Goal: Information Seeking & Learning: Learn about a topic

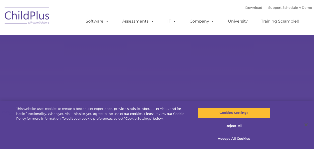
select select "MEDIUM"
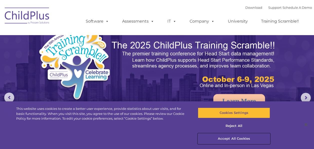
click at [235, 140] on button "Accept All Cookies" at bounding box center [234, 138] width 72 height 11
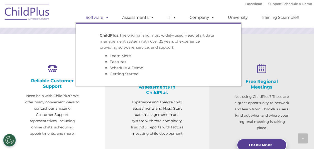
scroll to position [163, 0]
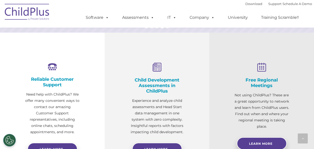
click at [42, 13] on img at bounding box center [27, 12] width 50 height 25
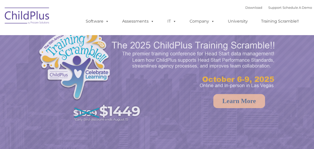
select select "MEDIUM"
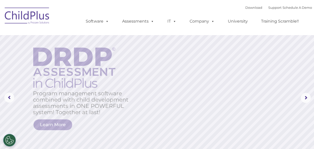
click at [31, 19] on img at bounding box center [27, 16] width 50 height 25
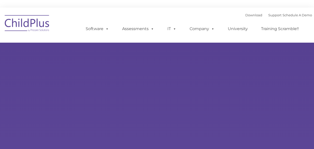
type input ""
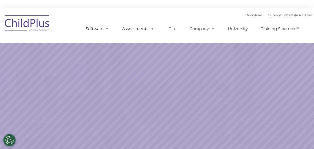
select select "MEDIUM"
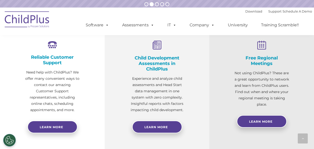
scroll to position [192, 0]
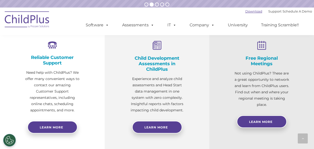
click at [248, 12] on link "Download" at bounding box center [254, 11] width 17 height 4
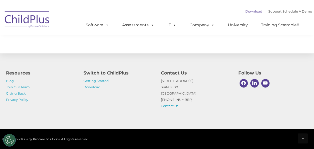
scroll to position [607, 0]
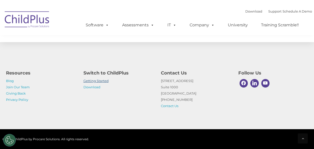
click at [107, 79] on link "Getting Started" at bounding box center [96, 81] width 25 height 4
click at [125, 72] on h4 "Switch to ChildPlus" at bounding box center [119, 72] width 70 height 7
click at [107, 81] on link "Getting Started" at bounding box center [96, 81] width 25 height 4
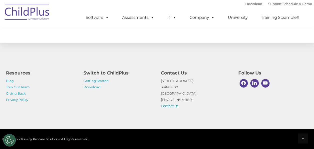
scroll to position [810, 0]
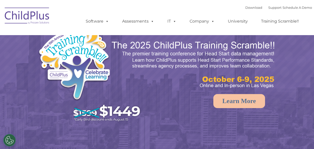
select select "MEDIUM"
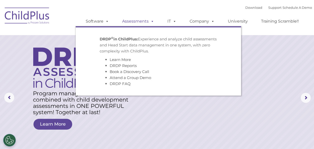
click at [144, 20] on link "Assessments" at bounding box center [138, 21] width 42 height 10
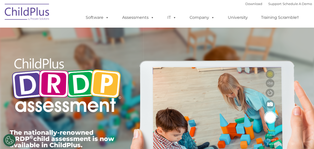
type input ""
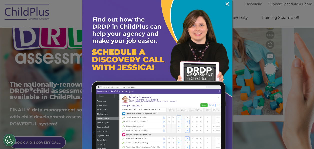
scroll to position [49, 0]
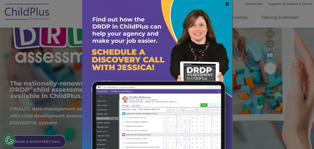
click at [225, 6] on link "×" at bounding box center [228, 3] width 6 height 5
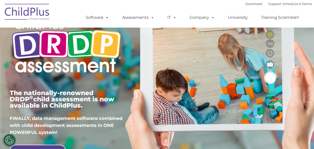
scroll to position [0, 0]
